Goal: Task Accomplishment & Management: Manage account settings

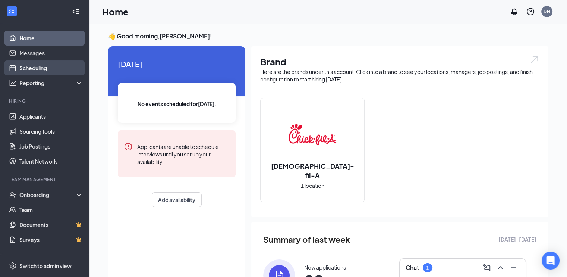
click at [42, 69] on link "Scheduling" at bounding box center [51, 67] width 64 height 15
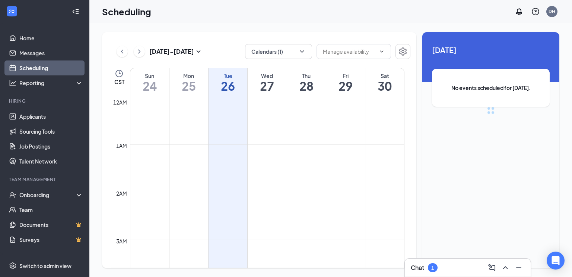
scroll to position [366, 0]
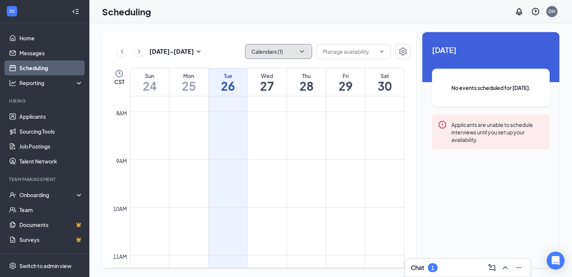
click at [277, 52] on button "Calendars (1)" at bounding box center [278, 51] width 67 height 15
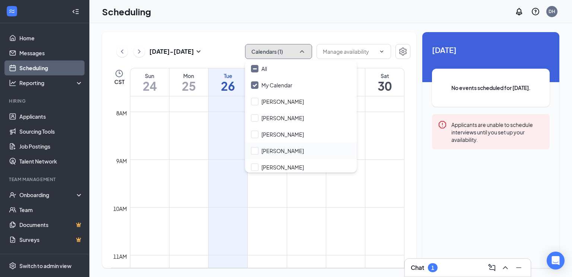
scroll to position [36, 0]
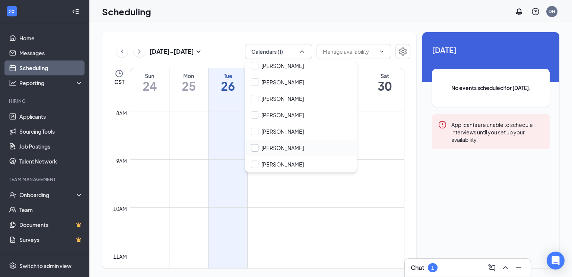
click at [274, 148] on input "[PERSON_NAME]" at bounding box center [277, 147] width 53 height 7
checkbox input "true"
click at [359, 21] on div "Scheduling DH" at bounding box center [330, 11] width 483 height 23
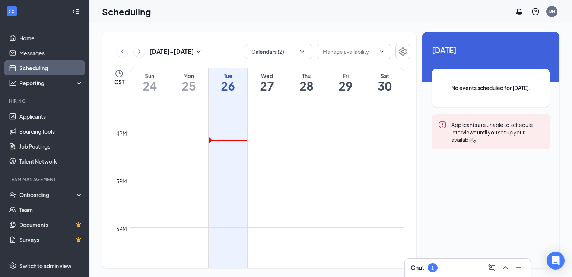
scroll to position [974, 0]
click at [461, 264] on div "Chat 1" at bounding box center [468, 267] width 114 height 12
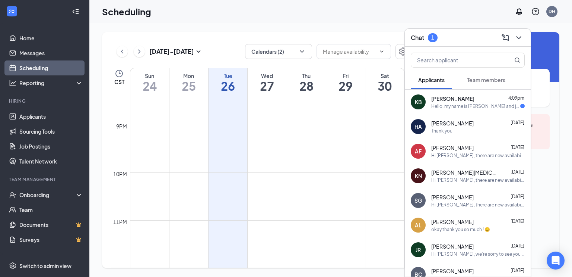
click at [456, 101] on span "[PERSON_NAME]" at bounding box center [453, 98] width 43 height 7
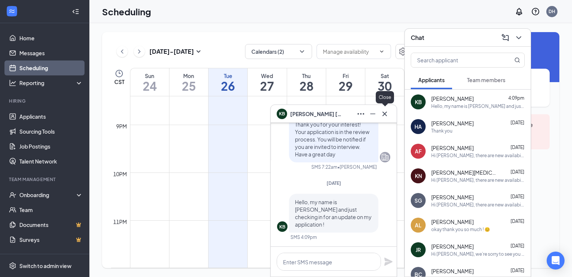
click at [385, 116] on icon "Cross" at bounding box center [385, 113] width 9 height 9
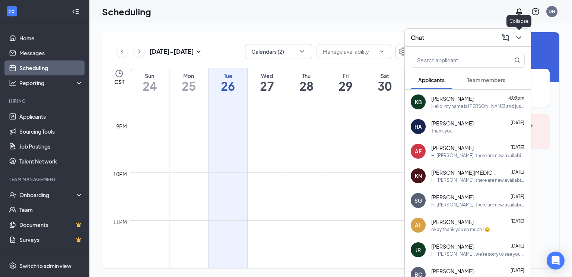
click at [521, 38] on icon "ChevronDown" at bounding box center [519, 37] width 9 height 9
